Goal: Task Accomplishment & Management: Use online tool/utility

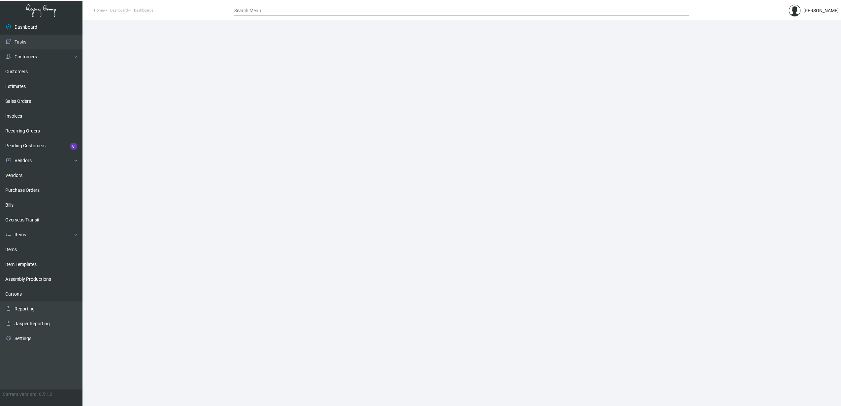
drag, startPoint x: 21, startPoint y: 249, endPoint x: 118, endPoint y: 234, distance: 97.8
click at [21, 249] on link "Items" at bounding box center [41, 249] width 82 height 15
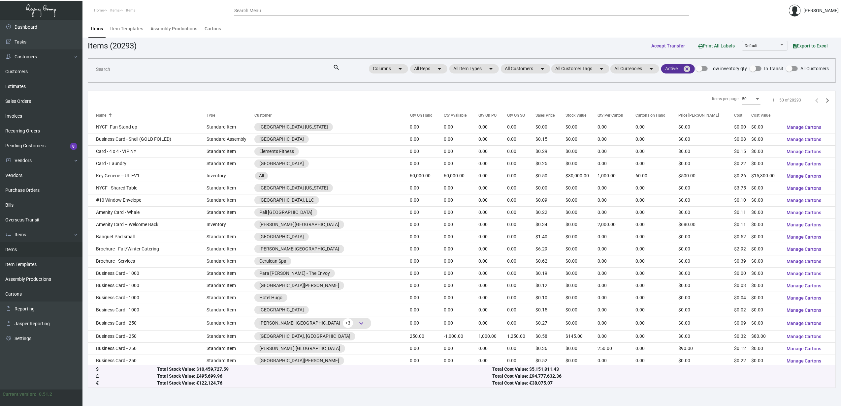
click at [686, 68] on mat-icon "cancel" at bounding box center [687, 69] width 8 height 8
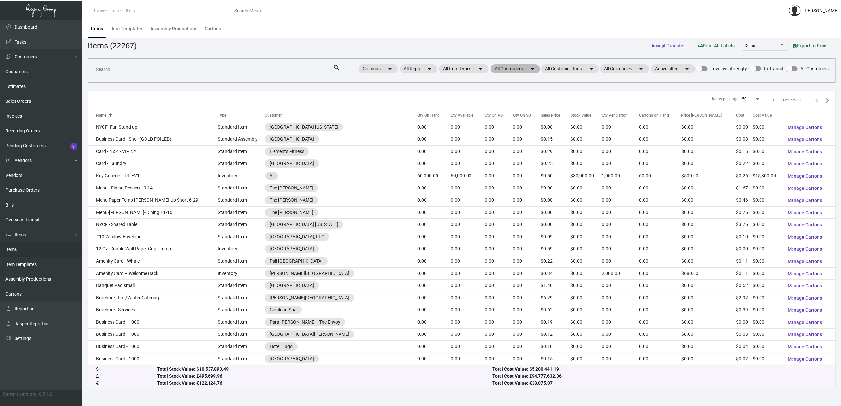
click at [525, 71] on mat-chip "All Customers arrow_drop_down" at bounding box center [514, 68] width 49 height 9
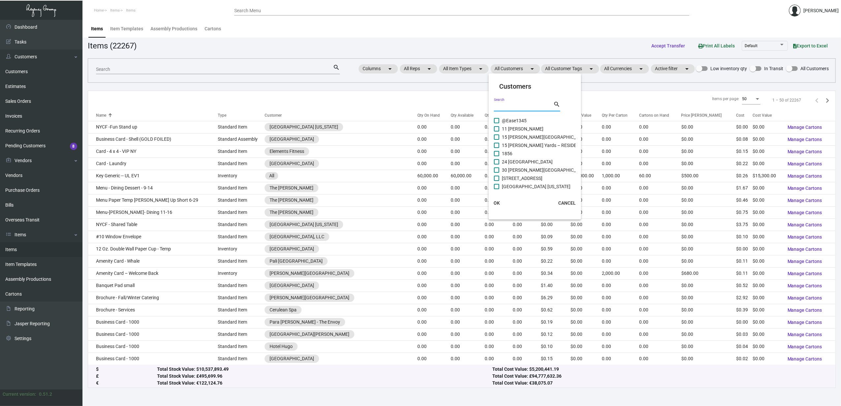
click at [518, 107] on input "Search" at bounding box center [523, 106] width 59 height 5
type input "marg"
click at [529, 117] on span "Air [GEOGRAPHIC_DATA] Shop" at bounding box center [533, 121] width 63 height 8
click at [496, 123] on input "Air [GEOGRAPHIC_DATA] Shop" at bounding box center [496, 123] width 0 height 0
checkbox input "true"
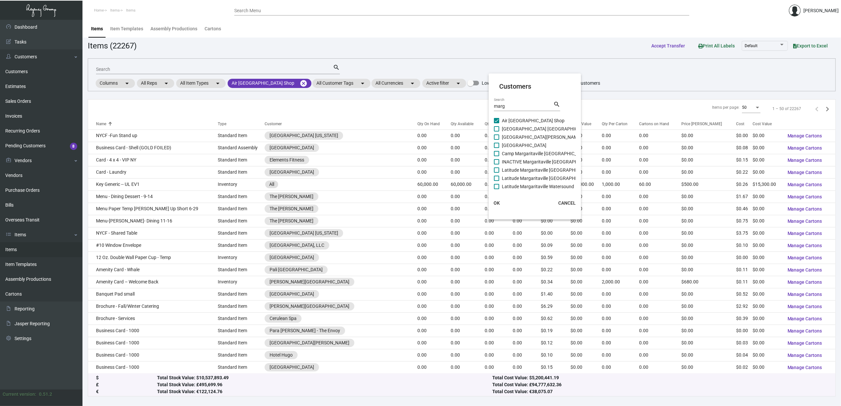
click at [532, 131] on span "[GEOGRAPHIC_DATA] [GEOGRAPHIC_DATA]" at bounding box center [547, 129] width 90 height 8
click at [496, 132] on input "[GEOGRAPHIC_DATA] [GEOGRAPHIC_DATA]" at bounding box center [496, 132] width 0 height 0
checkbox input "true"
click at [534, 143] on span "[GEOGRAPHIC_DATA]" at bounding box center [524, 145] width 45 height 8
click at [496, 148] on input "[GEOGRAPHIC_DATA]" at bounding box center [496, 148] width 0 height 0
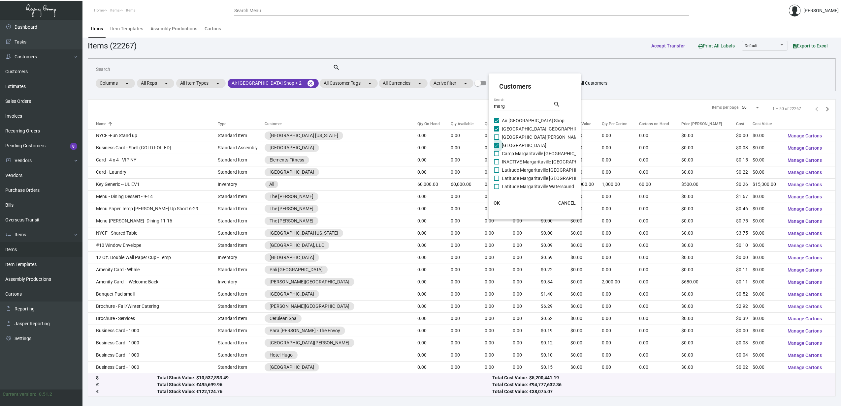
click at [529, 142] on span "[GEOGRAPHIC_DATA]" at bounding box center [524, 145] width 45 height 8
click at [496, 148] on input "[GEOGRAPHIC_DATA]" at bounding box center [496, 148] width 0 height 0
checkbox input "false"
click at [513, 138] on span "[GEOGRAPHIC_DATA][PERSON_NAME]" at bounding box center [542, 137] width 80 height 8
click at [496, 140] on input "[GEOGRAPHIC_DATA][PERSON_NAME]" at bounding box center [496, 140] width 0 height 0
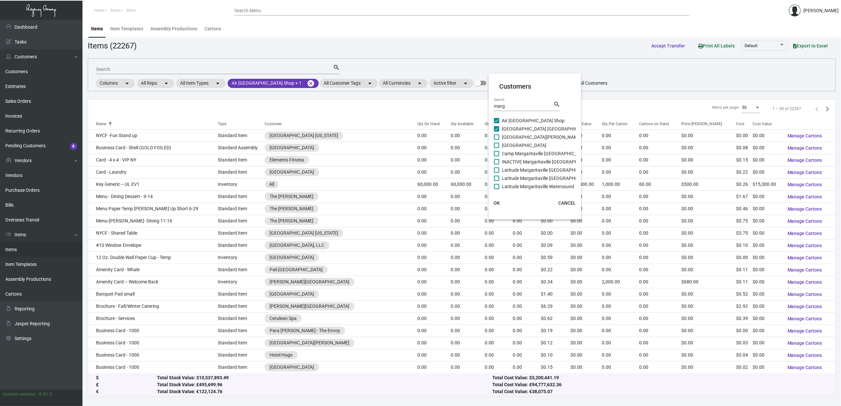
checkbox input "true"
click at [512, 147] on span "[GEOGRAPHIC_DATA]" at bounding box center [524, 145] width 45 height 8
click at [496, 148] on input "[GEOGRAPHIC_DATA]" at bounding box center [496, 148] width 0 height 0
checkbox input "true"
click at [510, 158] on span "INACTIVE Margaritaville [GEOGRAPHIC_DATA]" at bounding box center [549, 162] width 95 height 8
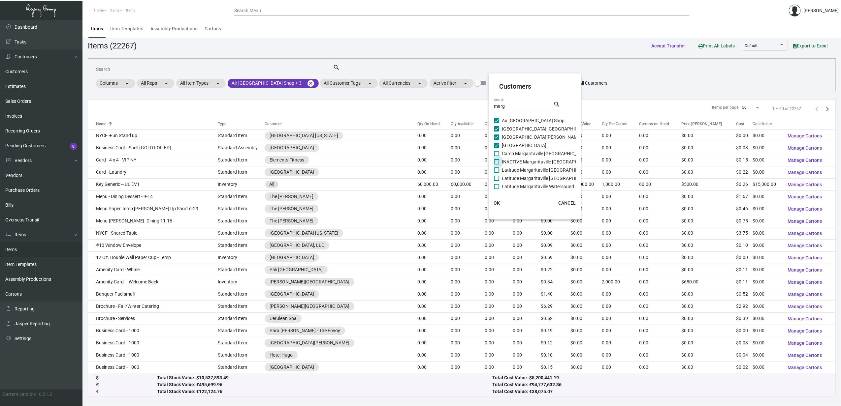
click at [496, 165] on input "INACTIVE Margaritaville [GEOGRAPHIC_DATA]" at bounding box center [496, 165] width 0 height 0
checkbox input "true"
click at [504, 155] on span "Camp Margaritaville [GEOGRAPHIC_DATA]" at bounding box center [545, 154] width 87 height 8
click at [496, 156] on input "Camp Margaritaville [GEOGRAPHIC_DATA]" at bounding box center [496, 156] width 0 height 0
checkbox input "true"
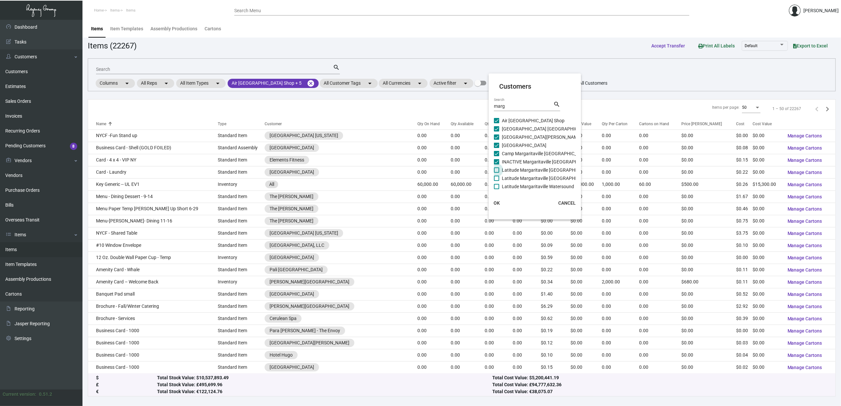
click at [504, 170] on span "Latitude Margaritaville [GEOGRAPHIC_DATA]" at bounding box center [548, 170] width 92 height 8
click at [496, 173] on input "Latitude Margaritaville [GEOGRAPHIC_DATA]" at bounding box center [496, 173] width 0 height 0
checkbox input "true"
click at [503, 183] on span "Latitude Margaritaville Watersound" at bounding box center [538, 187] width 72 height 8
click at [496, 189] on input "Latitude Margaritaville Watersound" at bounding box center [496, 189] width 0 height 0
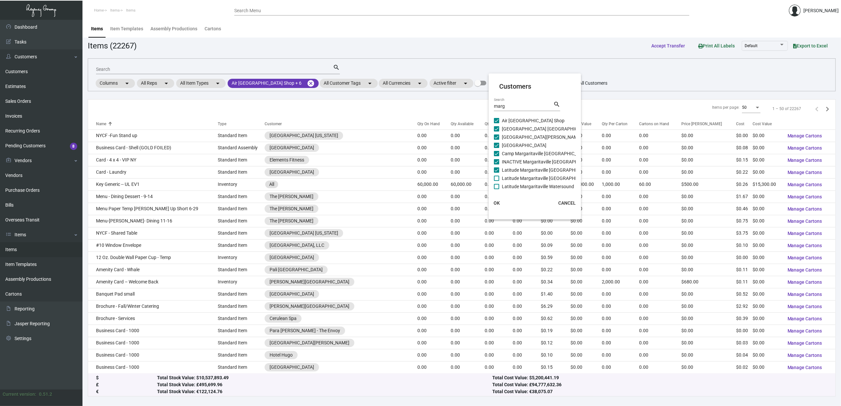
checkbox input "true"
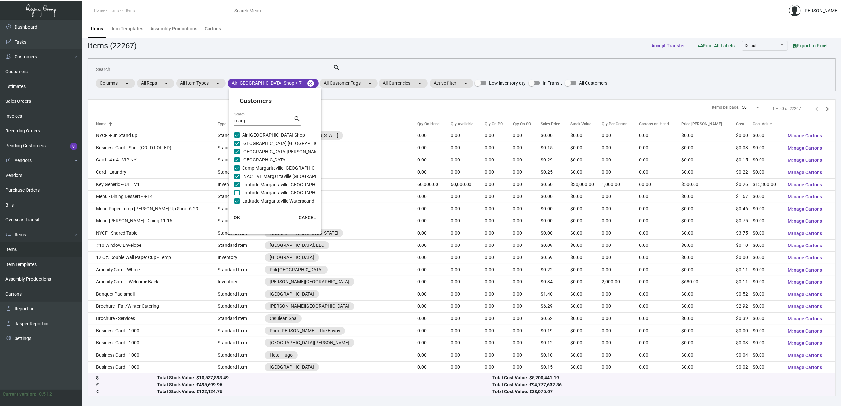
scroll to position [36, 0]
checkbox input "false"
click at [253, 167] on span "[GEOGRAPHIC_DATA]" at bounding box center [264, 168] width 45 height 8
click at [237, 171] on input "[GEOGRAPHIC_DATA]" at bounding box center [236, 171] width 0 height 0
checkbox input "true"
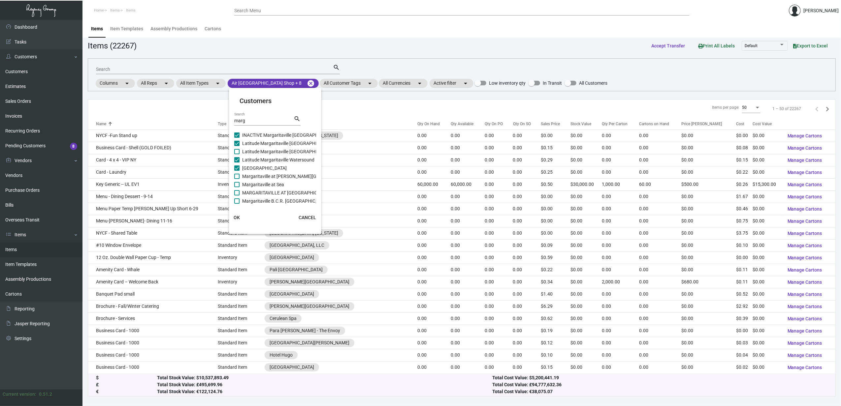
click at [252, 156] on span "Latitude Margaritaville Watersound" at bounding box center [278, 160] width 72 height 8
click at [237, 163] on input "Latitude Margaritaville Watersound" at bounding box center [236, 163] width 0 height 0
checkbox input "false"
click at [257, 153] on span "Latitude Margaritaville [GEOGRAPHIC_DATA]" at bounding box center [288, 152] width 92 height 8
click at [237, 154] on input "Latitude Margaritaville [GEOGRAPHIC_DATA]" at bounding box center [236, 154] width 0 height 0
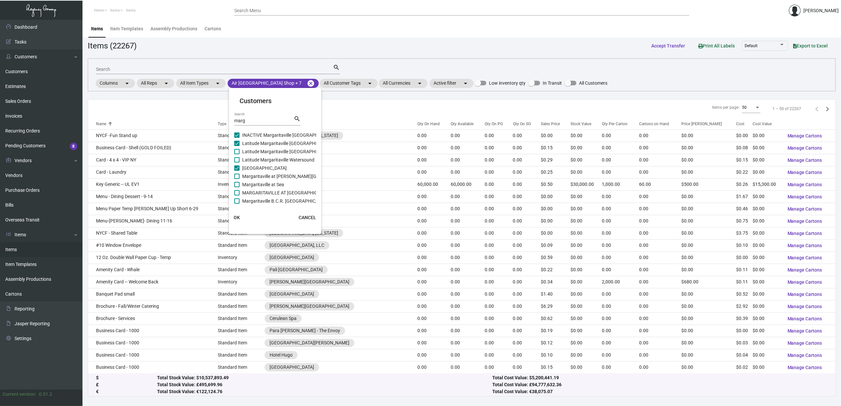
checkbox input "true"
click at [258, 159] on span "Latitude Margaritaville Watersound" at bounding box center [278, 160] width 72 height 8
click at [237, 163] on input "Latitude Margaritaville Watersound" at bounding box center [236, 163] width 0 height 0
checkbox input "true"
click at [255, 178] on span "Margaritaville at [PERSON_NAME][GEOGRAPHIC_DATA]" at bounding box center [299, 176] width 114 height 8
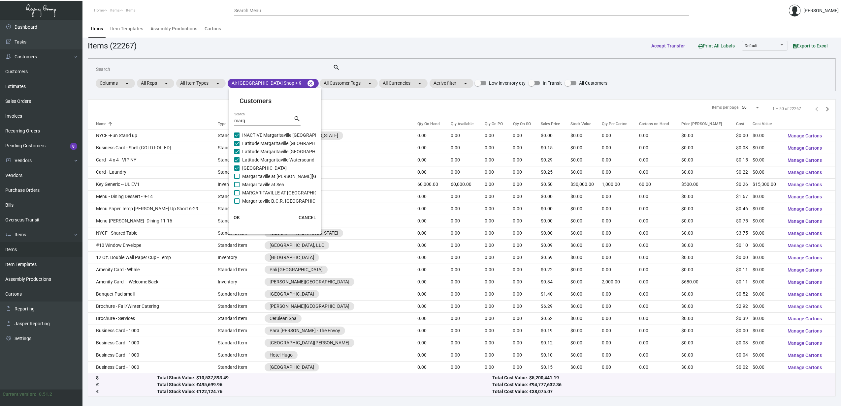
click at [237, 179] on input "Margaritaville at [PERSON_NAME][GEOGRAPHIC_DATA]" at bounding box center [236, 179] width 0 height 0
checkbox input "true"
click at [257, 189] on span "MARGARITAVILLE AT [GEOGRAPHIC_DATA]" at bounding box center [286, 193] width 89 height 8
click at [237, 196] on input "MARGARITAVILLE AT [GEOGRAPHIC_DATA]" at bounding box center [236, 196] width 0 height 0
checkbox input "true"
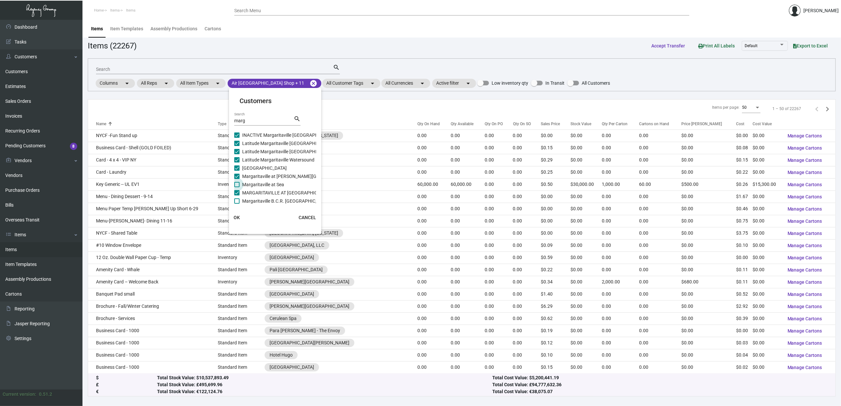
click at [254, 186] on span "Margaritaville at Sea" at bounding box center [263, 185] width 42 height 8
click at [237, 187] on input "Margaritaville at Sea" at bounding box center [236, 187] width 0 height 0
checkbox input "true"
click at [256, 201] on span "Margaritaville B.C.R. [GEOGRAPHIC_DATA]" at bounding box center [285, 201] width 87 height 8
click at [237, 204] on input "Margaritaville B.C.R. [GEOGRAPHIC_DATA]" at bounding box center [236, 204] width 0 height 0
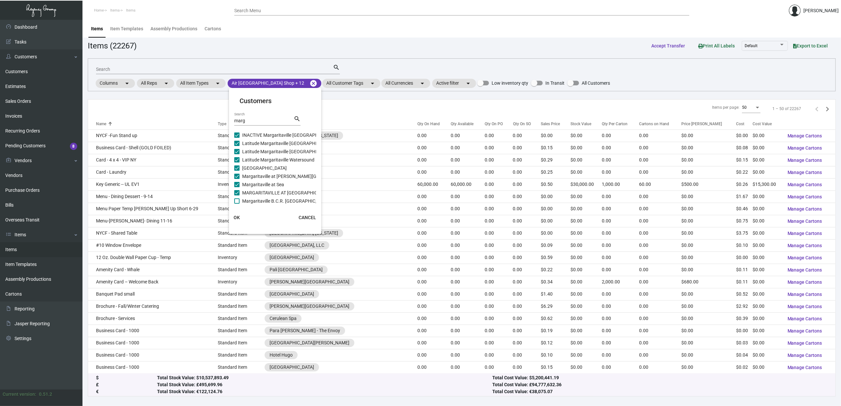
checkbox input "true"
checkbox input "false"
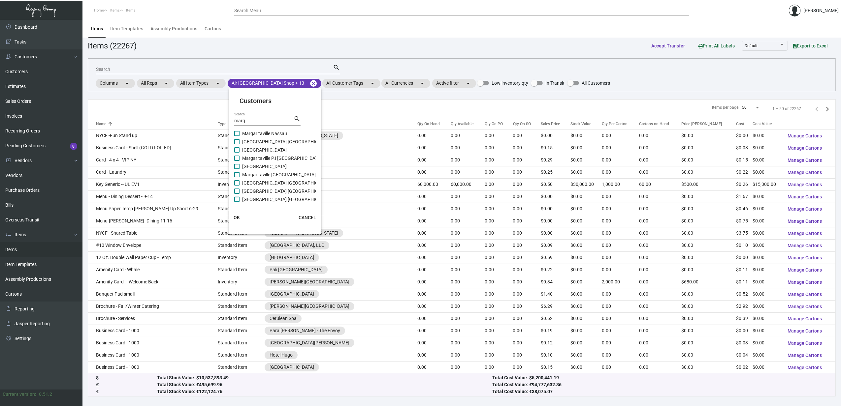
checkbox input "false"
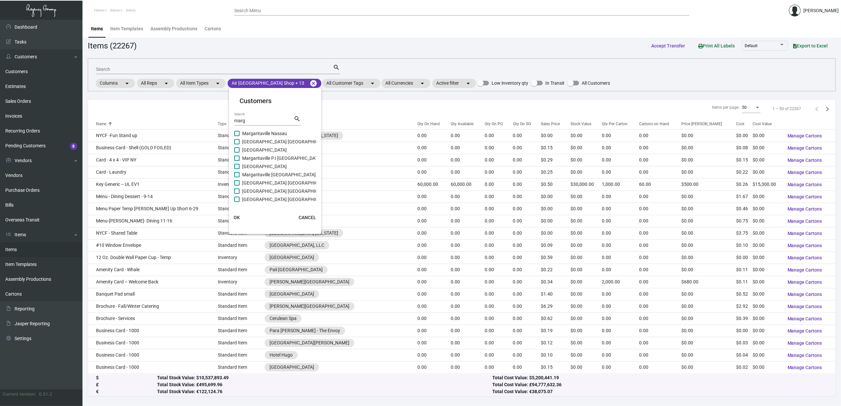
checkbox input "false"
checkbox input "true"
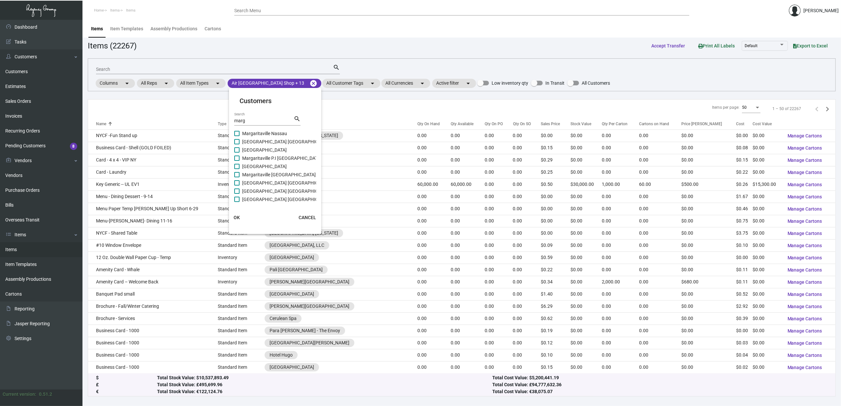
checkbox input "true"
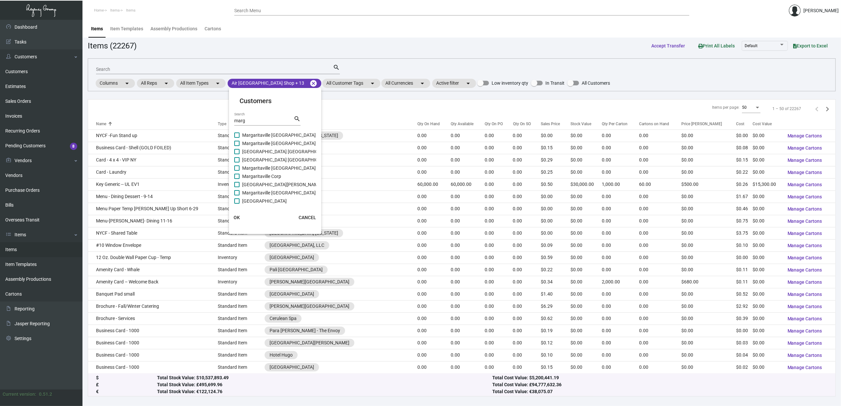
scroll to position [293, 0]
click at [267, 198] on span "Margaritaville Tulsa Shop" at bounding box center [267, 200] width 51 height 8
click at [237, 202] on input "Margaritaville Tulsa Shop" at bounding box center [236, 202] width 0 height 0
checkbox input "true"
click at [265, 187] on span "[GEOGRAPHIC_DATA]" at bounding box center [264, 191] width 45 height 8
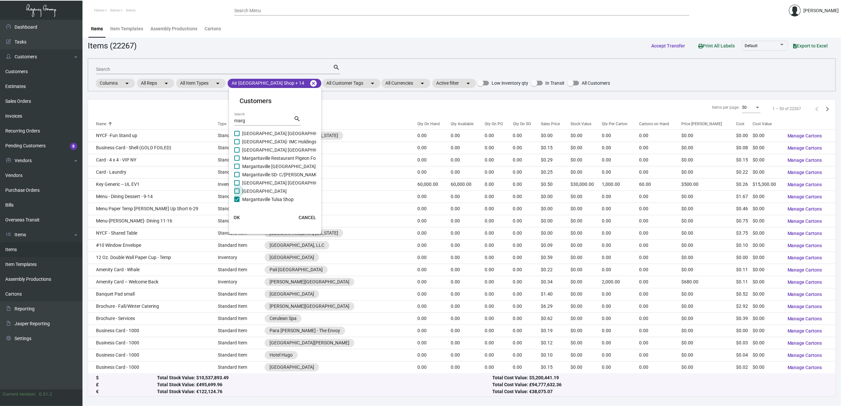
click at [237, 194] on input "[GEOGRAPHIC_DATA]" at bounding box center [236, 194] width 0 height 0
checkbox input "true"
click at [263, 180] on span "[GEOGRAPHIC_DATA] [GEOGRAPHIC_DATA]" at bounding box center [287, 183] width 90 height 8
click at [237, 186] on input "[GEOGRAPHIC_DATA] [GEOGRAPHIC_DATA]" at bounding box center [236, 186] width 0 height 0
checkbox input "true"
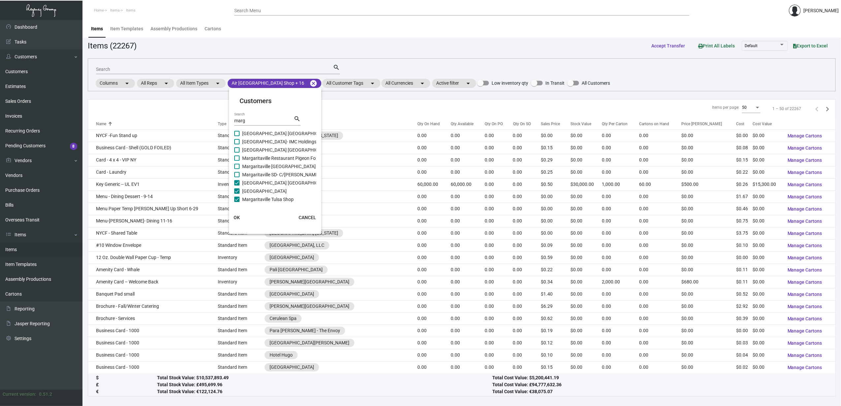
click at [262, 174] on span "Margaritaville SD- C/[PERSON_NAME] Whaler" at bounding box center [288, 175] width 92 height 8
click at [237, 177] on input "Margaritaville SD- C/[PERSON_NAME] Whaler" at bounding box center [236, 177] width 0 height 0
checkbox input "true"
click at [262, 167] on span "Margaritaville [GEOGRAPHIC_DATA] Gaslamp Quarter" at bounding box center [297, 167] width 110 height 8
click at [237, 169] on input "Margaritaville [GEOGRAPHIC_DATA] Gaslamp Quarter" at bounding box center [236, 169] width 0 height 0
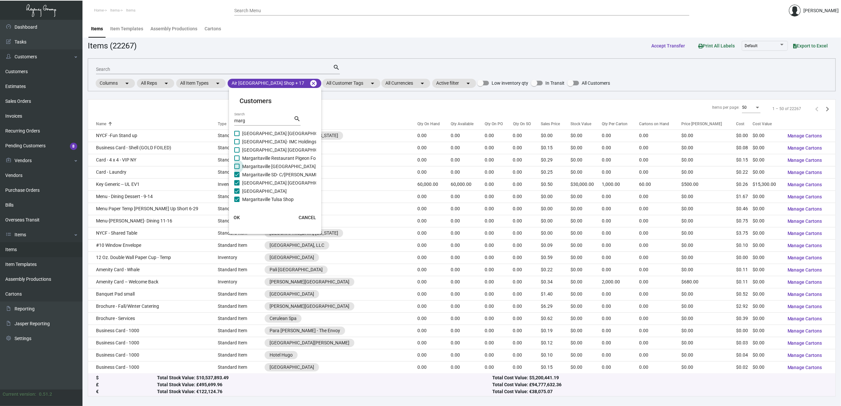
checkbox input "true"
click at [254, 154] on span "Margaritaville Restaurant Pigeon Forge" at bounding box center [282, 158] width 80 height 8
click at [237, 161] on input "Margaritaville Restaurant Pigeon Forge" at bounding box center [236, 161] width 0 height 0
checkbox input "true"
click at [253, 148] on span "[GEOGRAPHIC_DATA] [GEOGRAPHIC_DATA]" at bounding box center [287, 150] width 90 height 8
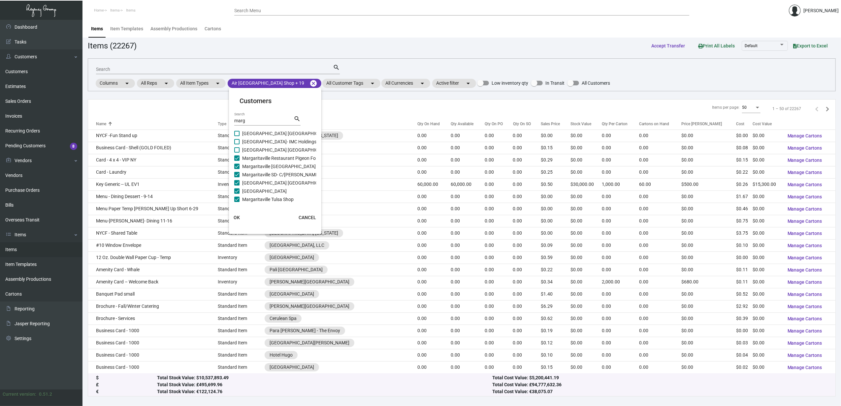
click at [237, 153] on input "[GEOGRAPHIC_DATA] [GEOGRAPHIC_DATA]" at bounding box center [236, 153] width 0 height 0
checkbox input "true"
click at [253, 142] on span "[GEOGRAPHIC_DATA]- IMC Holdings, Inc" at bounding box center [283, 142] width 82 height 8
click at [237, 144] on input "[GEOGRAPHIC_DATA]- IMC Holdings, Inc" at bounding box center [236, 144] width 0 height 0
checkbox input "true"
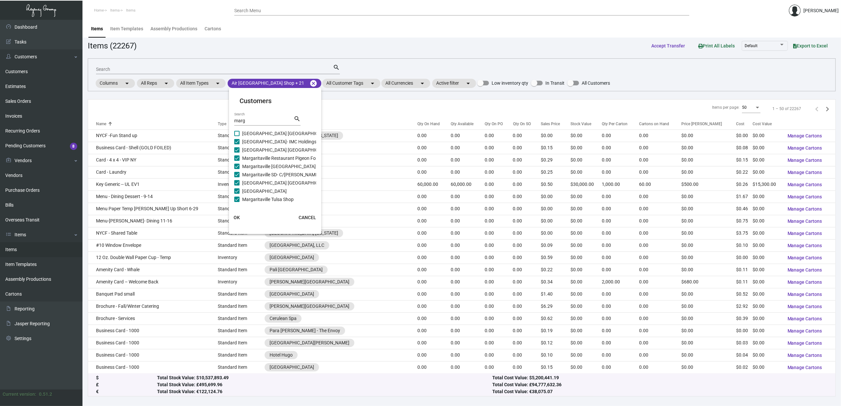
click at [254, 137] on span "[GEOGRAPHIC_DATA] [GEOGRAPHIC_DATA]" at bounding box center [287, 134] width 90 height 8
click at [237, 137] on input "[GEOGRAPHIC_DATA] [GEOGRAPHIC_DATA]" at bounding box center [236, 136] width 0 height 0
checkbox input "true"
click at [258, 147] on span "Margaritaville [GEOGRAPHIC_DATA]" at bounding box center [279, 147] width 74 height 8
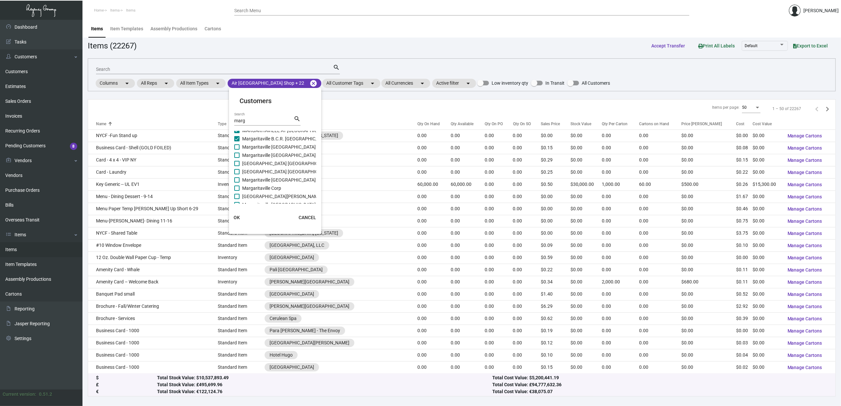
click at [237, 150] on input "Margaritaville [GEOGRAPHIC_DATA]" at bounding box center [236, 150] width 0 height 0
checkbox input "true"
click at [257, 159] on span "Margaritaville [GEOGRAPHIC_DATA]" at bounding box center [279, 155] width 74 height 8
click at [237, 158] on input "Margaritaville [GEOGRAPHIC_DATA]" at bounding box center [236, 158] width 0 height 0
checkbox input "true"
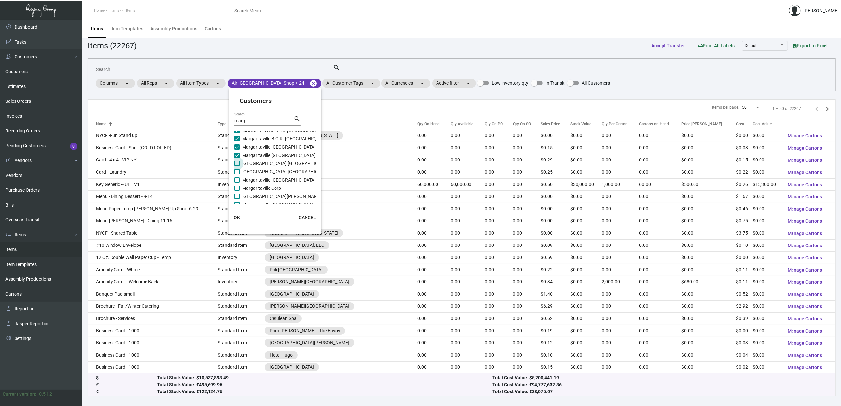
click at [246, 166] on span "[GEOGRAPHIC_DATA] [GEOGRAPHIC_DATA]" at bounding box center [287, 164] width 90 height 8
click at [237, 166] on input "[GEOGRAPHIC_DATA] [GEOGRAPHIC_DATA]" at bounding box center [236, 166] width 0 height 0
checkbox input "true"
click at [249, 170] on span "[GEOGRAPHIC_DATA] [GEOGRAPHIC_DATA]" at bounding box center [287, 172] width 90 height 8
click at [237, 174] on input "[GEOGRAPHIC_DATA] [GEOGRAPHIC_DATA]" at bounding box center [236, 174] width 0 height 0
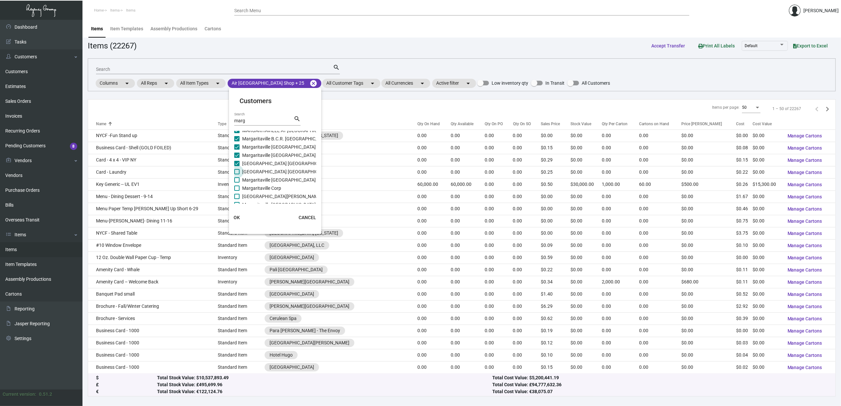
checkbox input "true"
drag, startPoint x: 251, startPoint y: 180, endPoint x: 252, endPoint y: 187, distance: 7.6
click at [251, 180] on span "Margaritaville [GEOGRAPHIC_DATA]" at bounding box center [279, 180] width 74 height 8
click at [237, 183] on input "Margaritaville [GEOGRAPHIC_DATA]" at bounding box center [236, 183] width 0 height 0
checkbox input "true"
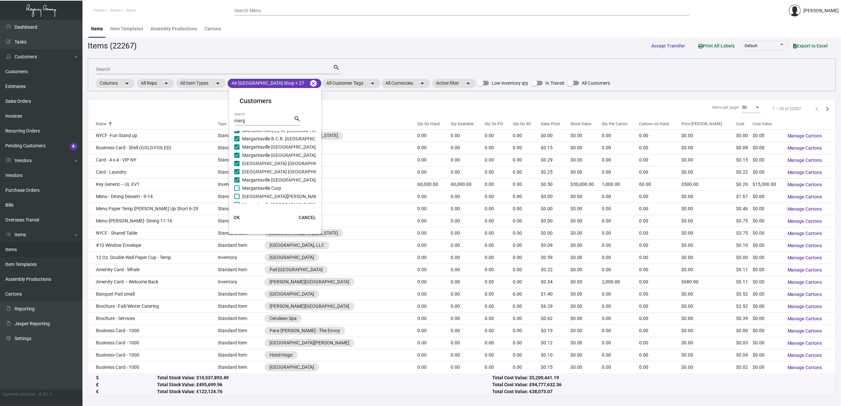
click at [252, 187] on span "Margaritaville Corp" at bounding box center [261, 188] width 39 height 8
click at [237, 191] on input "Margaritaville Corp" at bounding box center [236, 191] width 0 height 0
checkbox input "true"
click at [253, 195] on span "[GEOGRAPHIC_DATA][PERSON_NAME]" at bounding box center [282, 197] width 80 height 8
click at [237, 199] on input "[GEOGRAPHIC_DATA][PERSON_NAME]" at bounding box center [236, 199] width 0 height 0
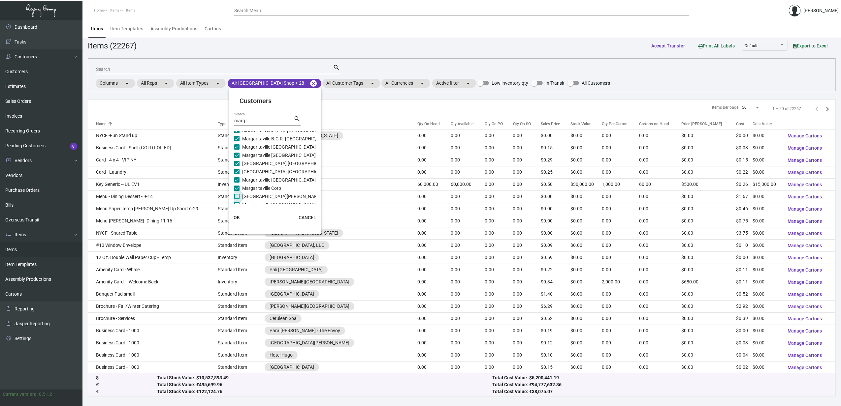
checkbox input "true"
click at [259, 157] on span "Margaritaville [GEOGRAPHIC_DATA]" at bounding box center [279, 161] width 74 height 8
click at [237, 164] on input "Margaritaville [GEOGRAPHIC_DATA]" at bounding box center [236, 164] width 0 height 0
checkbox input "true"
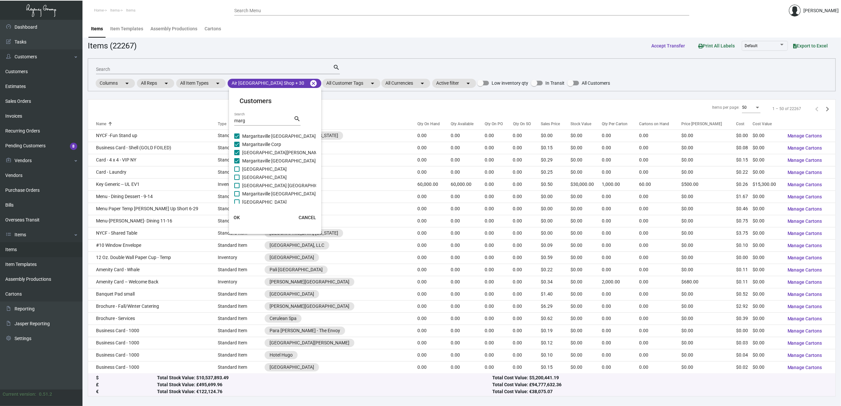
click at [261, 168] on span "[GEOGRAPHIC_DATA]" at bounding box center [264, 169] width 45 height 8
click at [237, 172] on input "[GEOGRAPHIC_DATA]" at bounding box center [236, 172] width 0 height 0
checkbox input "true"
click at [264, 174] on span "[GEOGRAPHIC_DATA]" at bounding box center [264, 177] width 45 height 8
click at [237, 180] on input "[GEOGRAPHIC_DATA]" at bounding box center [236, 180] width 0 height 0
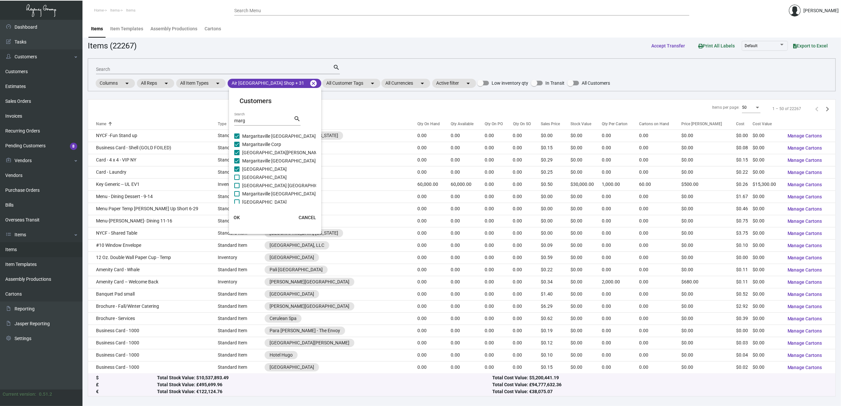
checkbox input "true"
click at [262, 184] on span "[GEOGRAPHIC_DATA] [GEOGRAPHIC_DATA]" at bounding box center [287, 186] width 90 height 8
click at [237, 188] on input "[GEOGRAPHIC_DATA] [GEOGRAPHIC_DATA]" at bounding box center [236, 188] width 0 height 0
checkbox input "true"
click at [262, 192] on span "Margaritaville [GEOGRAPHIC_DATA]" at bounding box center [279, 194] width 74 height 8
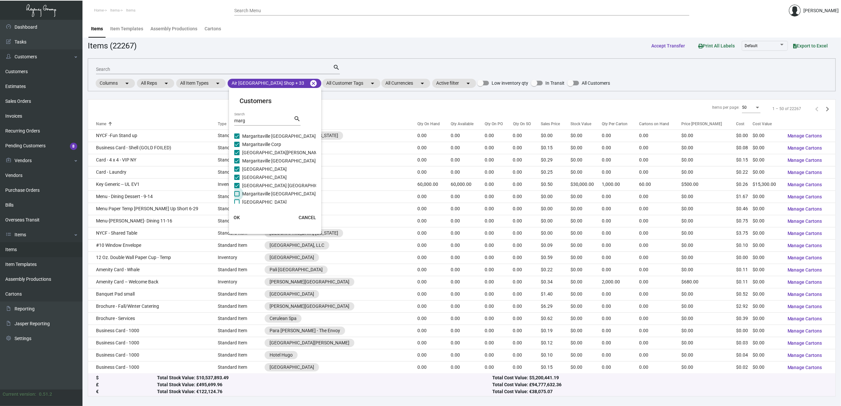
click at [237, 197] on input "Margaritaville [GEOGRAPHIC_DATA]" at bounding box center [236, 197] width 0 height 0
checkbox input "true"
click at [260, 198] on span "[GEOGRAPHIC_DATA]" at bounding box center [264, 202] width 45 height 8
click at [237, 205] on input "[GEOGRAPHIC_DATA]" at bounding box center [236, 205] width 0 height 0
checkbox input "true"
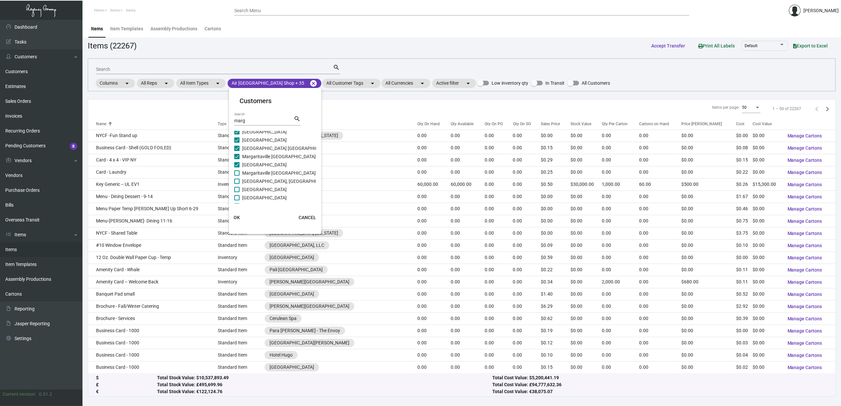
scroll to position [243, 0]
click at [261, 173] on span "[GEOGRAPHIC_DATA] [GEOGRAPHIC_DATA] - Inactive" at bounding box center [296, 176] width 109 height 8
click at [237, 178] on input "[GEOGRAPHIC_DATA] [GEOGRAPHIC_DATA] - Inactive" at bounding box center [236, 178] width 0 height 0
checkbox input "true"
click at [258, 167] on span "[GEOGRAPHIC_DATA] [GEOGRAPHIC_DATA]" at bounding box center [287, 168] width 90 height 8
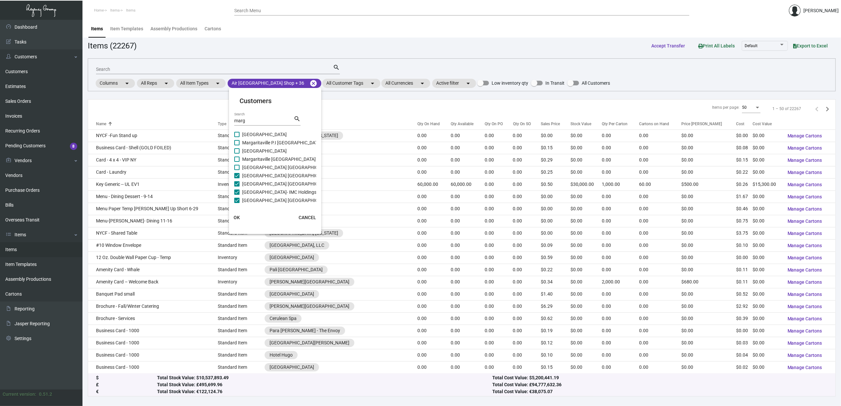
click at [237, 170] on input "[GEOGRAPHIC_DATA] [GEOGRAPHIC_DATA]" at bounding box center [236, 170] width 0 height 0
checkbox input "true"
click at [257, 160] on span "Margaritaville [GEOGRAPHIC_DATA]" at bounding box center [279, 159] width 74 height 8
click at [237, 162] on input "Margaritaville [GEOGRAPHIC_DATA]" at bounding box center [236, 162] width 0 height 0
click at [257, 155] on span "Margaritaville [GEOGRAPHIC_DATA]" at bounding box center [279, 159] width 74 height 8
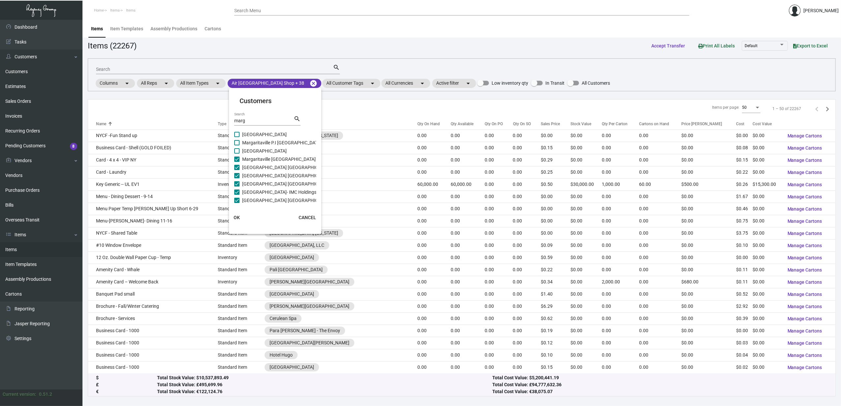
click at [237, 162] on input "Margaritaville [GEOGRAPHIC_DATA]" at bounding box center [236, 162] width 0 height 0
checkbox input "false"
click at [255, 148] on span "[GEOGRAPHIC_DATA]" at bounding box center [264, 151] width 45 height 8
click at [237, 154] on input "[GEOGRAPHIC_DATA]" at bounding box center [236, 154] width 0 height 0
checkbox input "true"
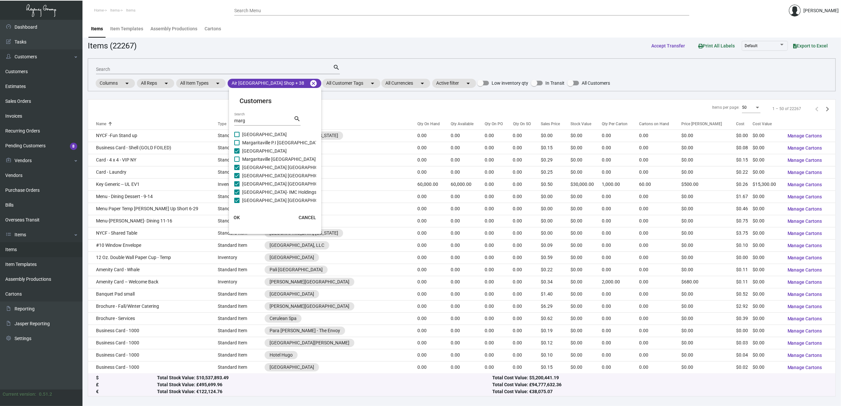
click at [254, 159] on span "Margaritaville [GEOGRAPHIC_DATA]" at bounding box center [279, 159] width 74 height 8
click at [237, 162] on input "Margaritaville [GEOGRAPHIC_DATA]" at bounding box center [236, 162] width 0 height 0
checkbox input "true"
click at [256, 142] on span "Margaritaville P.I [GEOGRAPHIC_DATA]" at bounding box center [281, 143] width 79 height 8
click at [237, 145] on input "Margaritaville P.I [GEOGRAPHIC_DATA]" at bounding box center [236, 145] width 0 height 0
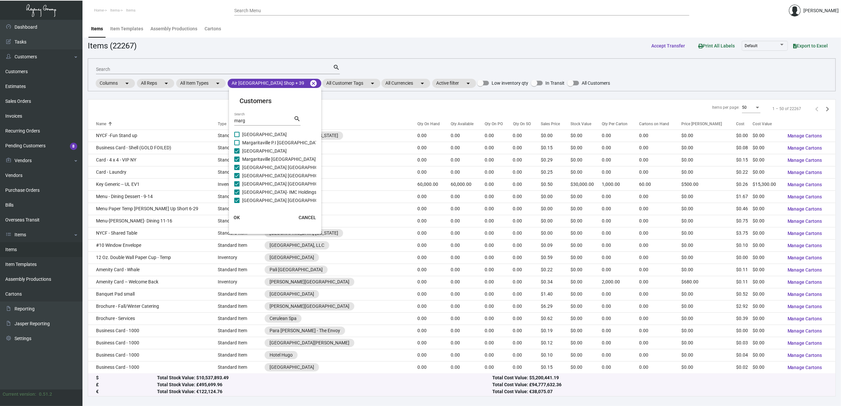
checkbox input "true"
click at [259, 132] on span "[GEOGRAPHIC_DATA]" at bounding box center [264, 135] width 45 height 8
click at [237, 137] on input "[GEOGRAPHIC_DATA]" at bounding box center [236, 137] width 0 height 0
checkbox input "true"
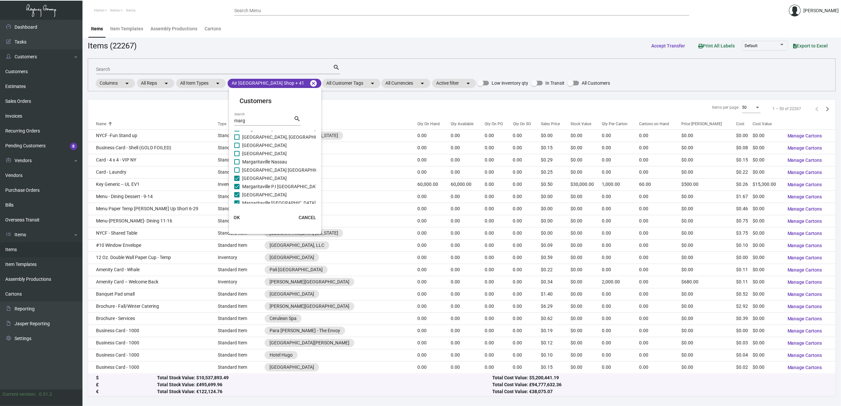
click at [263, 169] on span "[GEOGRAPHIC_DATA] [GEOGRAPHIC_DATA]" at bounding box center [287, 170] width 90 height 8
click at [237, 173] on input "[GEOGRAPHIC_DATA] [GEOGRAPHIC_DATA]" at bounding box center [236, 173] width 0 height 0
checkbox input "true"
click at [262, 161] on span "Margaritaville Nassau" at bounding box center [264, 162] width 45 height 8
click at [237, 165] on input "Margaritaville Nassau" at bounding box center [236, 165] width 0 height 0
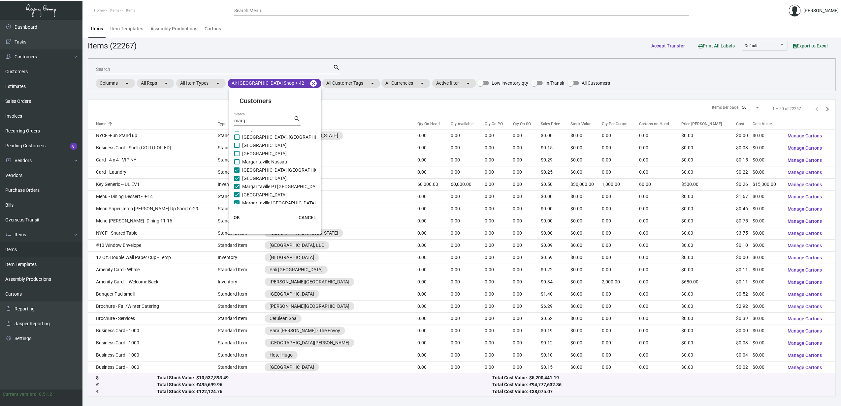
checkbox input "true"
click at [260, 154] on span "[GEOGRAPHIC_DATA]" at bounding box center [264, 154] width 45 height 8
click at [237, 156] on input "[GEOGRAPHIC_DATA]" at bounding box center [236, 156] width 0 height 0
checkbox input "true"
click at [260, 147] on span "[GEOGRAPHIC_DATA]" at bounding box center [264, 145] width 45 height 8
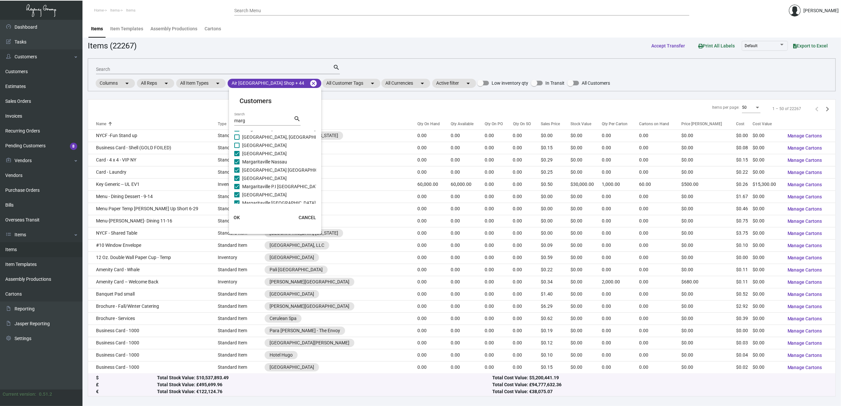
click at [237, 148] on input "[GEOGRAPHIC_DATA]" at bounding box center [236, 148] width 0 height 0
checkbox input "true"
click at [263, 138] on span "[GEOGRAPHIC_DATA], [GEOGRAPHIC_DATA]" at bounding box center [287, 137] width 91 height 8
click at [237, 140] on input "[GEOGRAPHIC_DATA], [GEOGRAPHIC_DATA]" at bounding box center [236, 140] width 0 height 0
checkbox input "true"
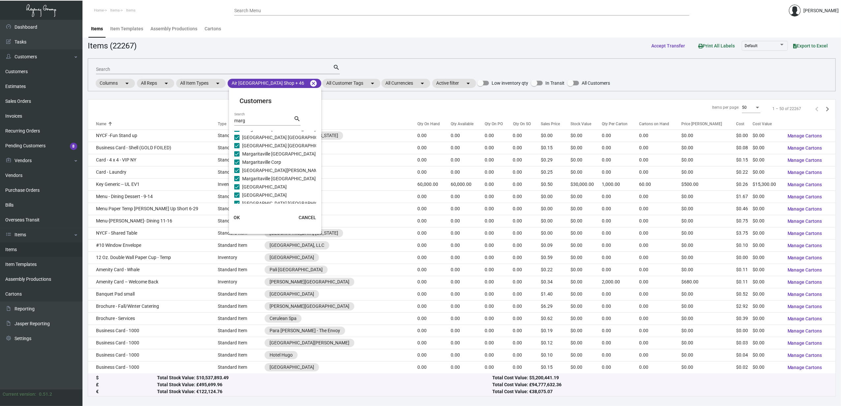
scroll to position [0, 0]
click at [239, 119] on input "marg" at bounding box center [263, 120] width 59 height 5
type input "comp"
checkbox input "false"
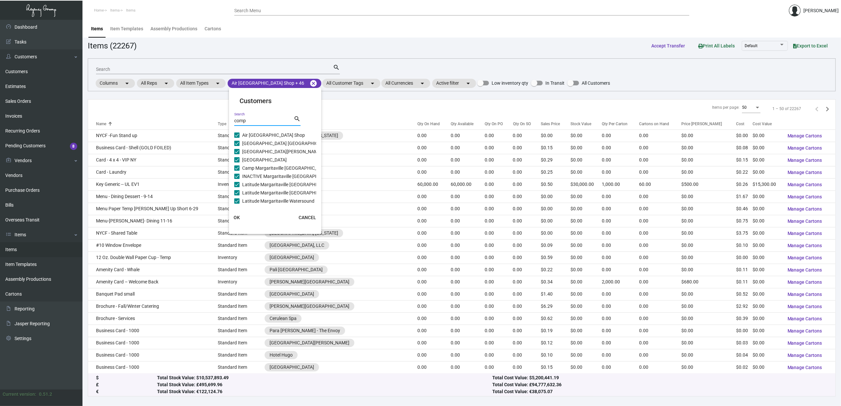
checkbox input "false"
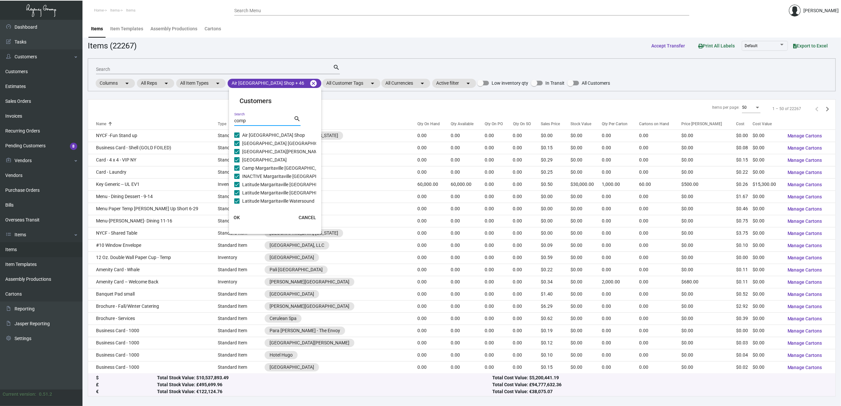
checkbox input "false"
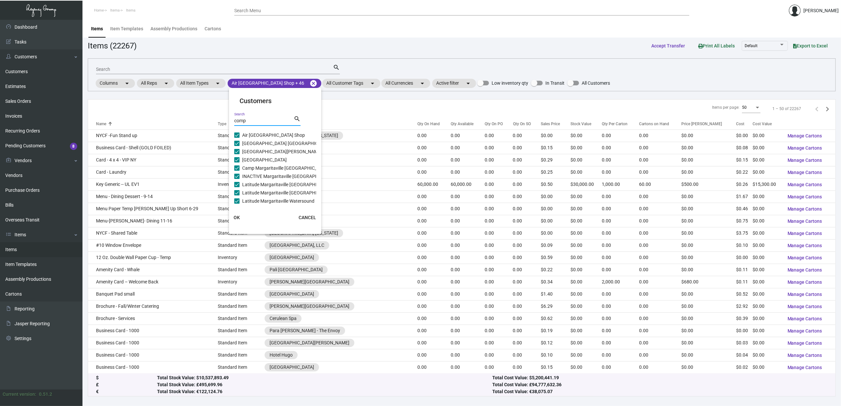
checkbox input "false"
type input "compas"
click at [251, 137] on span "Ageility at [GEOGRAPHIC_DATA]" at bounding box center [275, 135] width 66 height 8
click at [237, 138] on input "Ageility at [GEOGRAPHIC_DATA]" at bounding box center [236, 138] width 0 height 0
checkbox input "true"
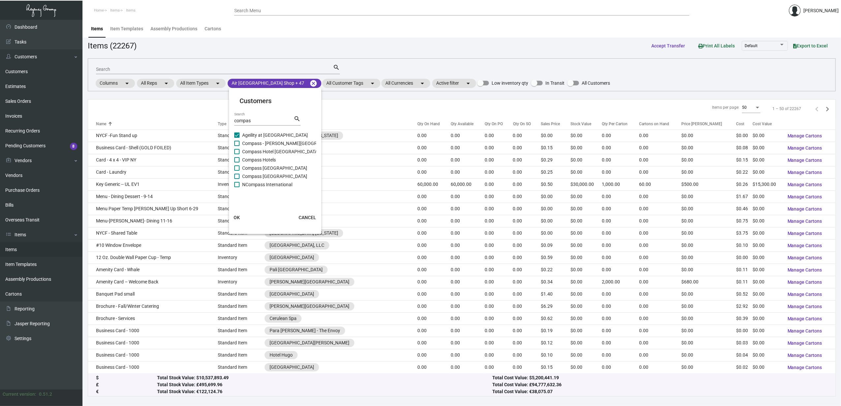
click at [252, 144] on span "Compass - [PERSON_NAME][GEOGRAPHIC_DATA][PERSON_NAME]" at bounding box center [311, 143] width 138 height 8
click at [237, 146] on input "Compass - [PERSON_NAME][GEOGRAPHIC_DATA][PERSON_NAME]" at bounding box center [236, 146] width 0 height 0
checkbox input "true"
click at [255, 154] on span "Compass Hotel [GEOGRAPHIC_DATA]" at bounding box center [280, 152] width 77 height 8
click at [237, 154] on input "Compass Hotel [GEOGRAPHIC_DATA]" at bounding box center [236, 154] width 0 height 0
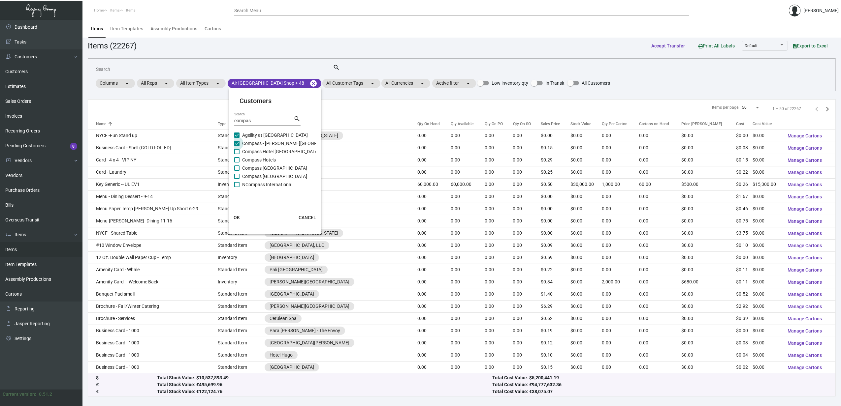
checkbox input "true"
click at [252, 162] on span "Compass Hotels" at bounding box center [259, 160] width 34 height 8
click at [237, 163] on input "Compass Hotels" at bounding box center [236, 163] width 0 height 0
checkbox input "true"
click at [249, 171] on span "Compass [GEOGRAPHIC_DATA]" at bounding box center [274, 168] width 65 height 8
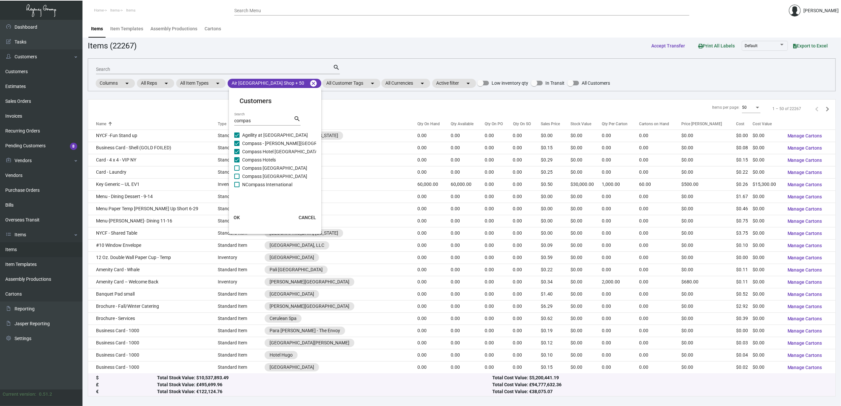
click at [237, 171] on input "Compass [GEOGRAPHIC_DATA]" at bounding box center [236, 171] width 0 height 0
checkbox input "true"
click at [249, 183] on span "NCompass International" at bounding box center [267, 185] width 50 height 8
click at [237, 187] on input "NCompass International" at bounding box center [236, 187] width 0 height 0
checkbox input "true"
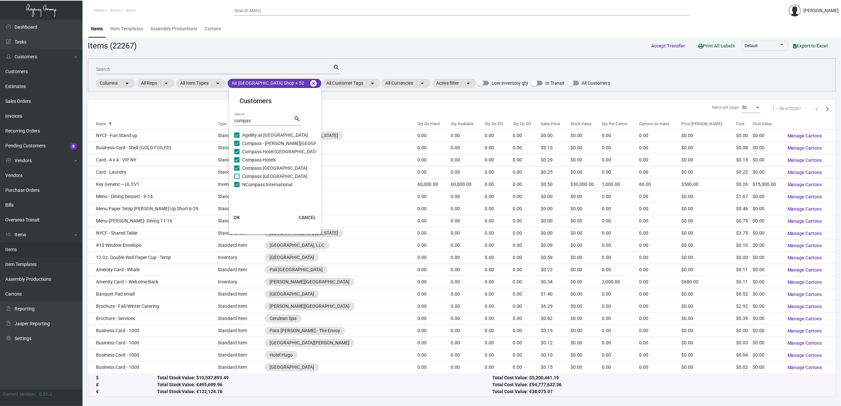
click at [247, 174] on span "Compass [GEOGRAPHIC_DATA]" at bounding box center [274, 176] width 65 height 8
click at [237, 179] on input "Compass [GEOGRAPHIC_DATA]" at bounding box center [236, 179] width 0 height 0
checkbox input "true"
click at [236, 221] on button "OK" at bounding box center [236, 218] width 21 height 12
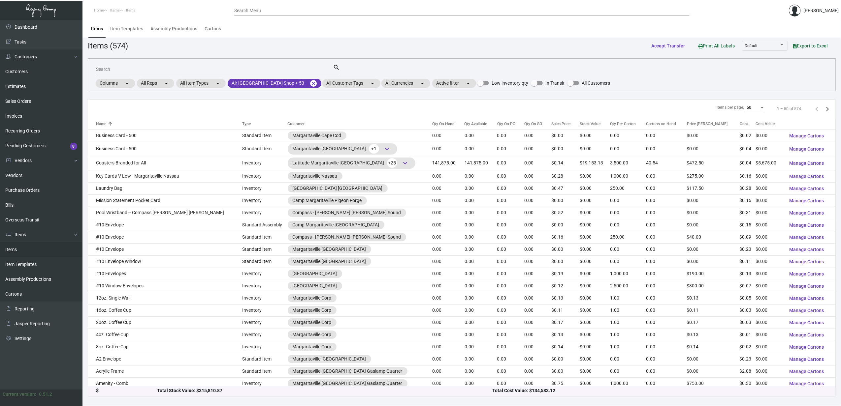
click at [134, 68] on input "Search" at bounding box center [214, 69] width 237 height 5
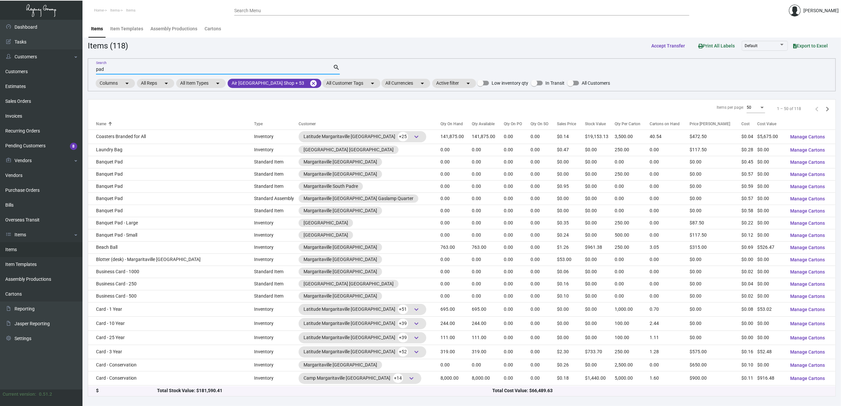
type input "pad"
click at [440, 123] on div "Qty On Hand" at bounding box center [451, 124] width 22 height 6
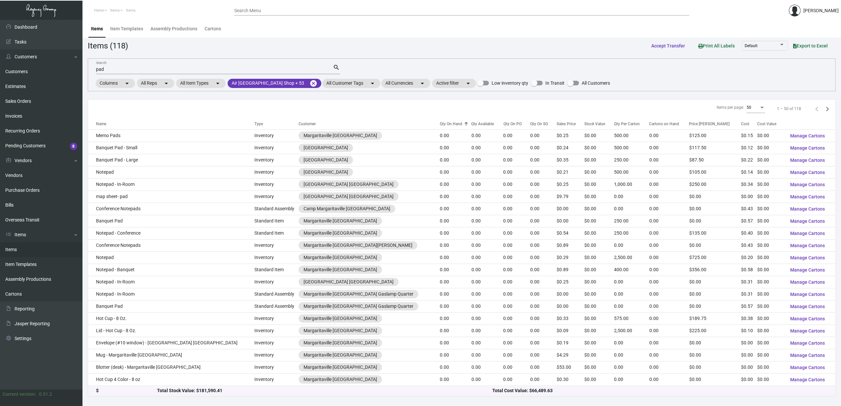
click at [422, 123] on th "Customer" at bounding box center [368, 124] width 141 height 12
click at [440, 123] on div "Qty On Hand" at bounding box center [451, 124] width 22 height 6
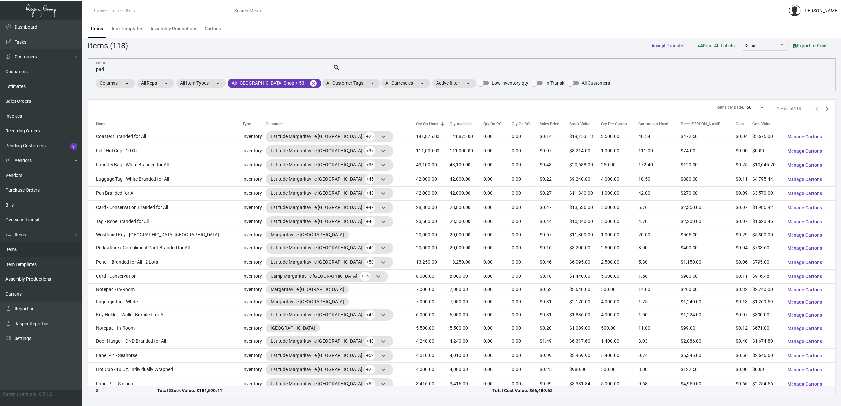
click at [746, 110] on div "50" at bounding box center [755, 108] width 18 height 12
click at [747, 119] on span "100" at bounding box center [749, 120] width 18 height 12
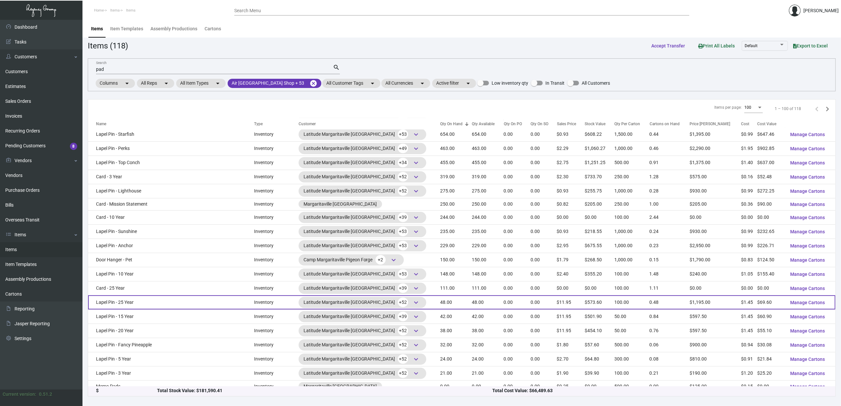
scroll to position [747, 0]
